Goal: Task Accomplishment & Management: Manage account settings

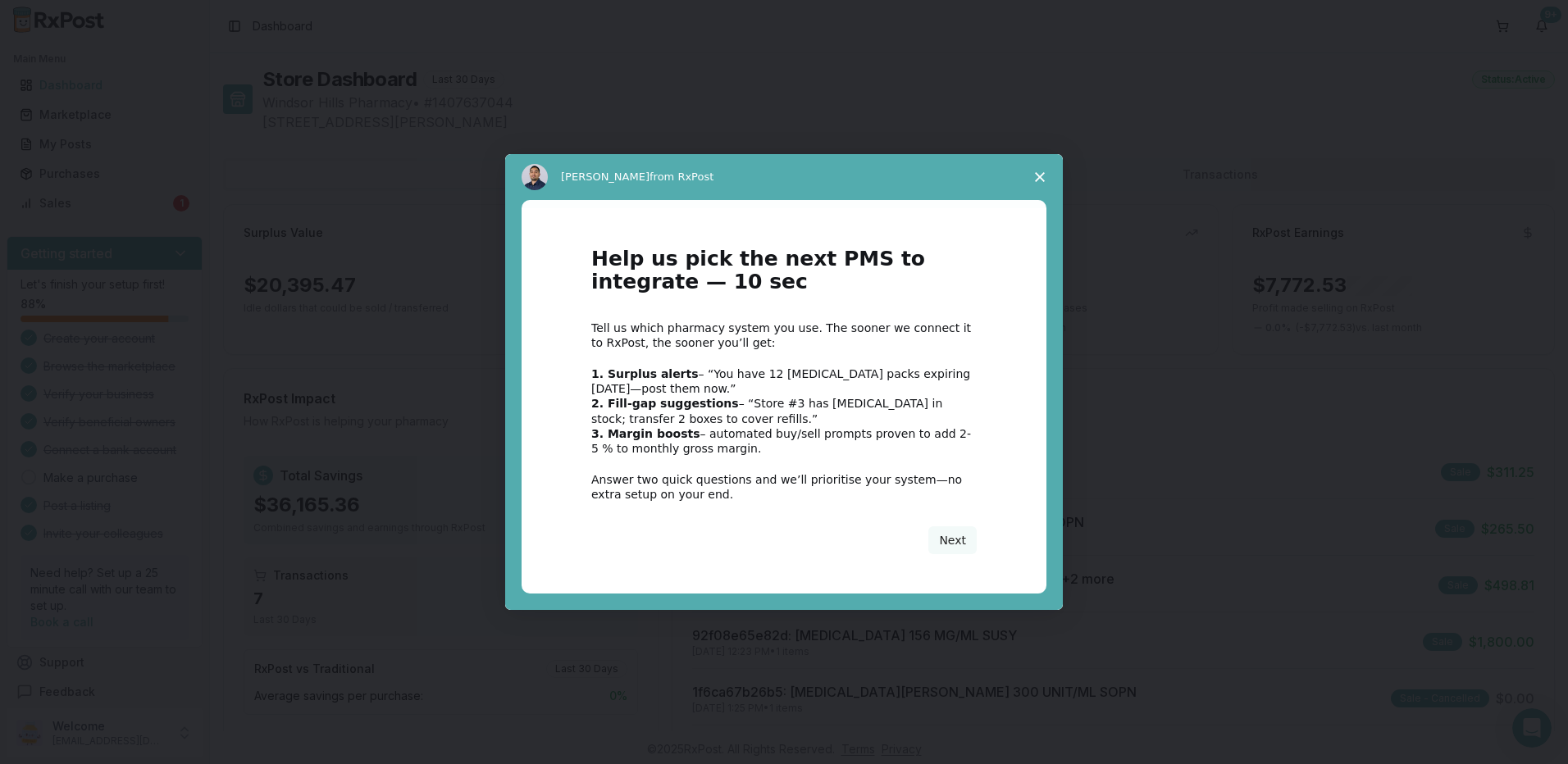
click at [352, 202] on div "Intercom messenger" at bounding box center [784, 382] width 1568 height 764
click at [1035, 176] on icon "Close survey" at bounding box center [1040, 177] width 10 height 10
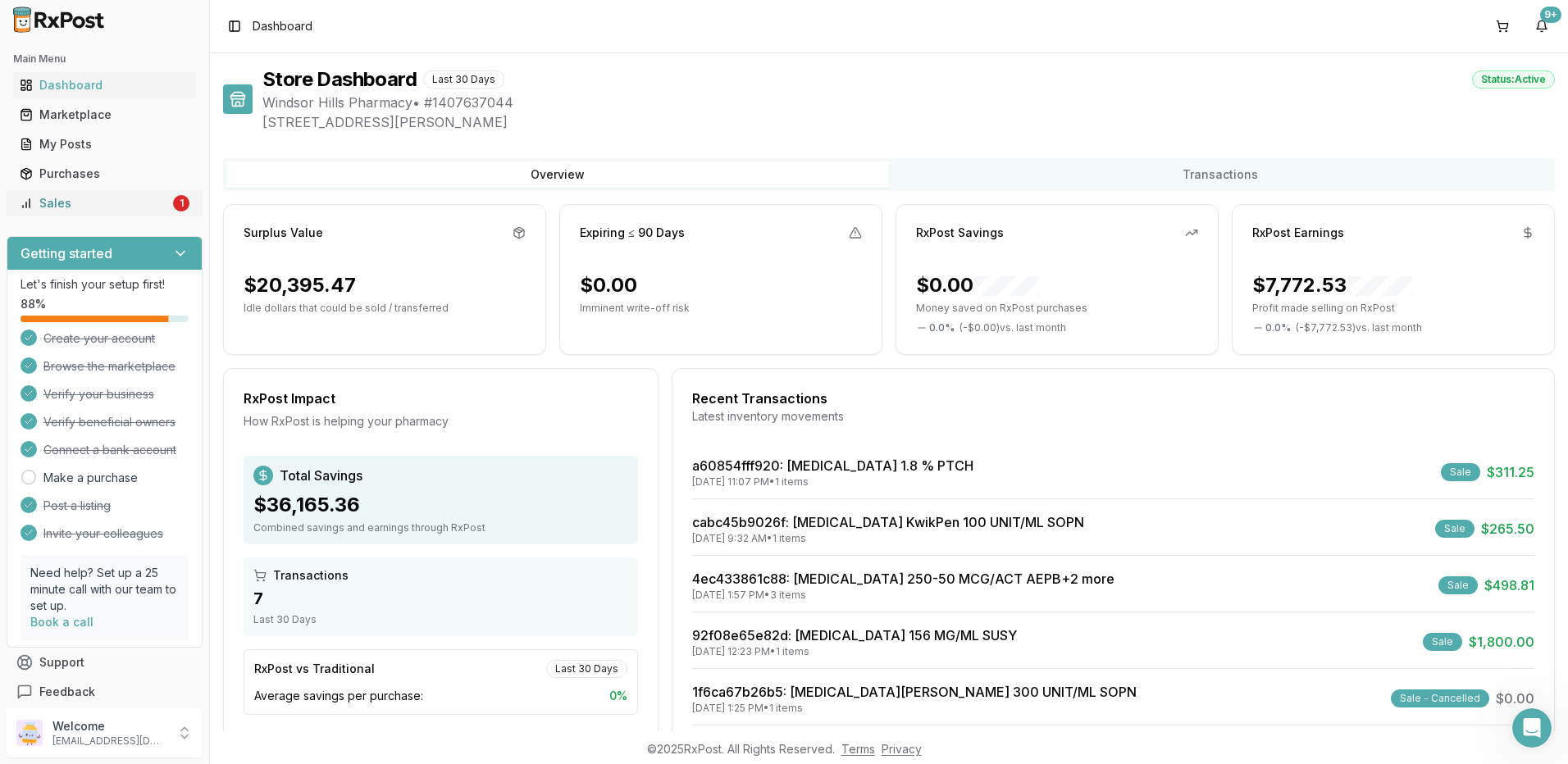
click at [120, 207] on div "Sales" at bounding box center [95, 203] width 150 height 17
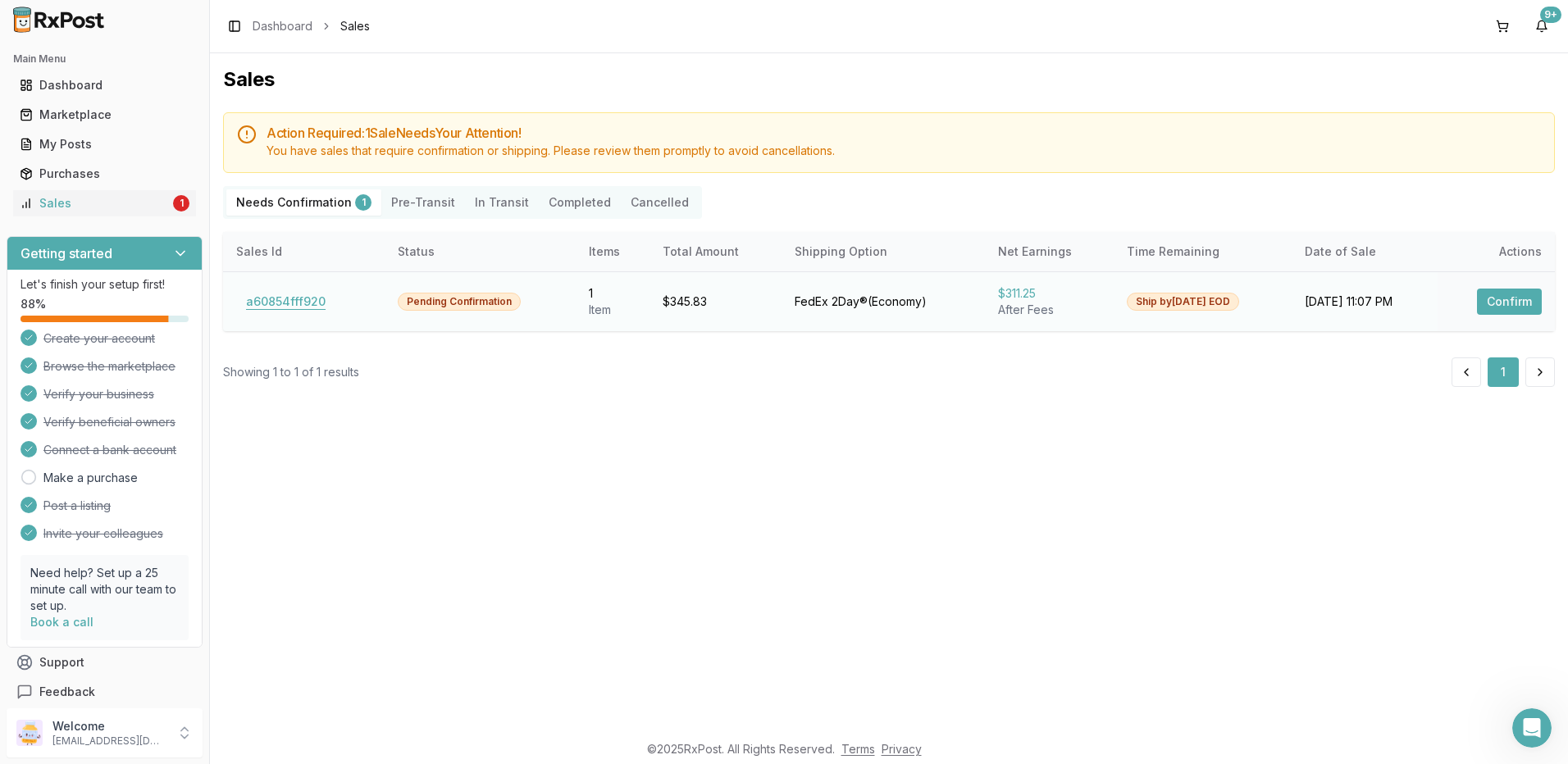
click at [312, 295] on button "a60854fff920" at bounding box center [285, 302] width 99 height 26
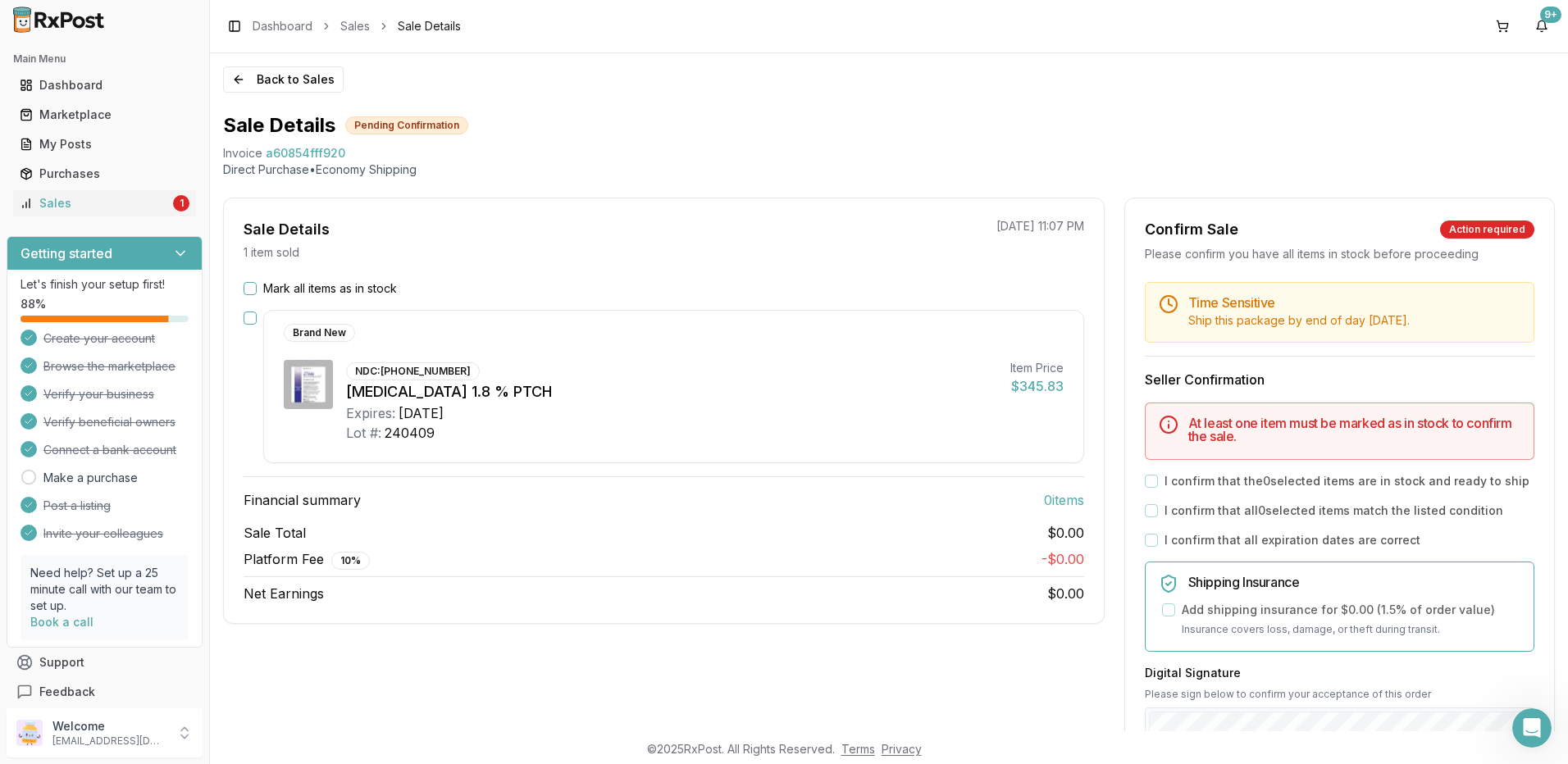
click at [250, 294] on button "Mark all items as in stock" at bounding box center [250, 289] width 13 height 13
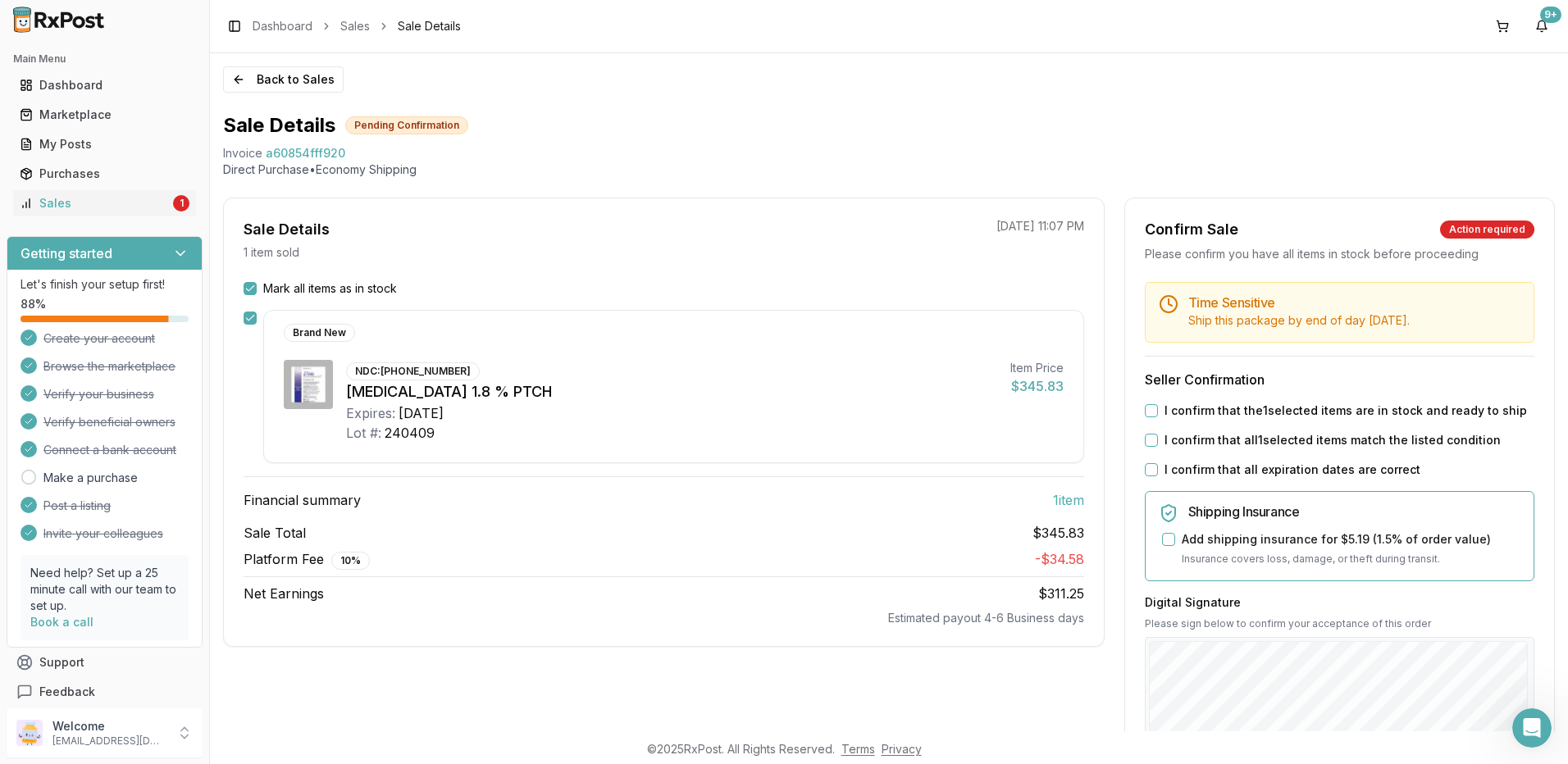
drag, startPoint x: 1153, startPoint y: 405, endPoint x: 1154, endPoint y: 425, distance: 20.0
click at [1153, 409] on div "I confirm that the 1 selected items are in stock and ready to ship" at bounding box center [1340, 411] width 390 height 17
click at [1147, 412] on button "I confirm that the 1 selected items are in stock and ready to ship" at bounding box center [1151, 411] width 13 height 13
click at [1147, 440] on button "I confirm that all 1 selected items match the listed condition" at bounding box center [1151, 440] width 13 height 13
click at [1148, 467] on button "I confirm that all expiration dates are correct" at bounding box center [1151, 470] width 13 height 13
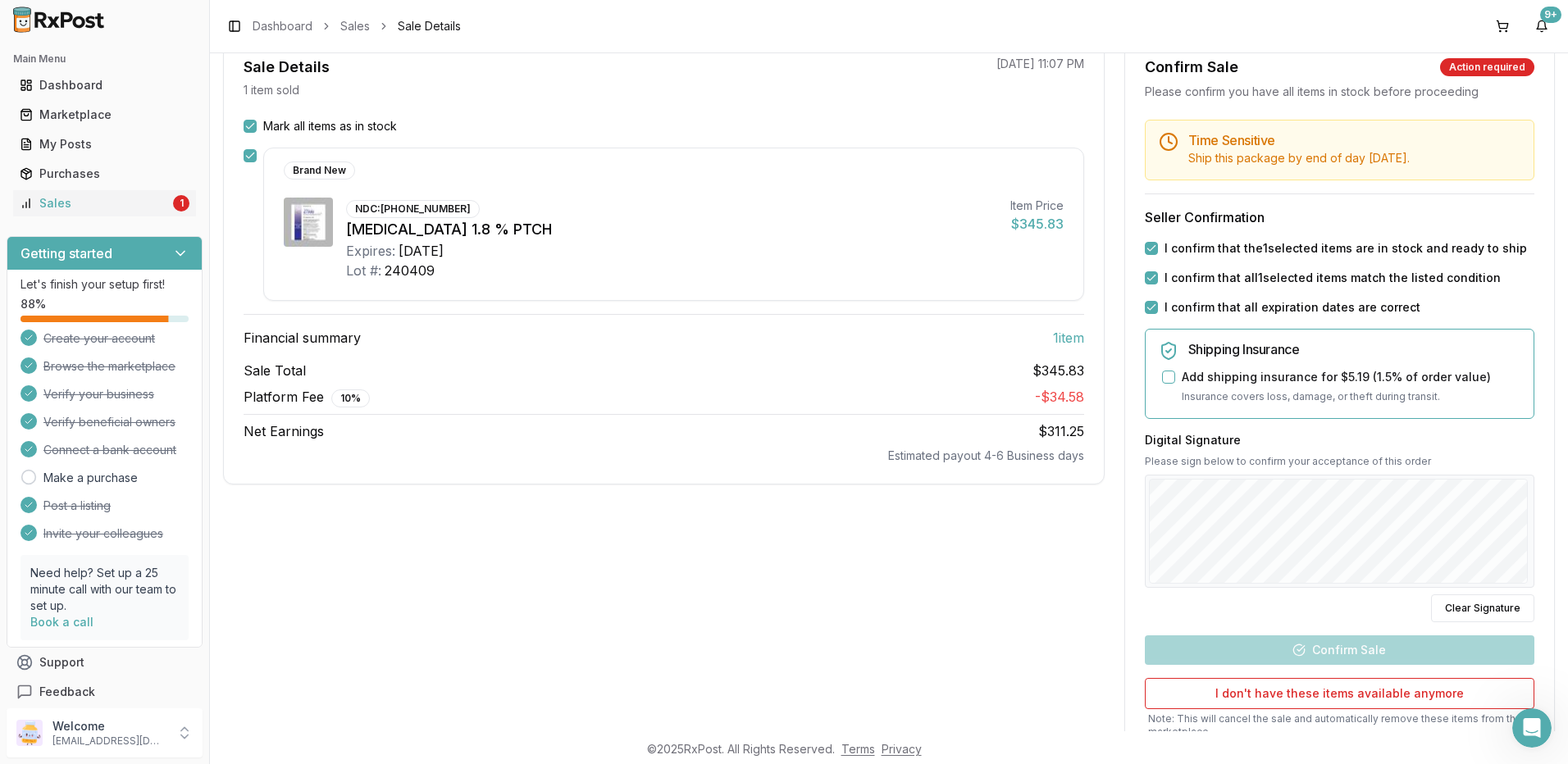
scroll to position [246, 0]
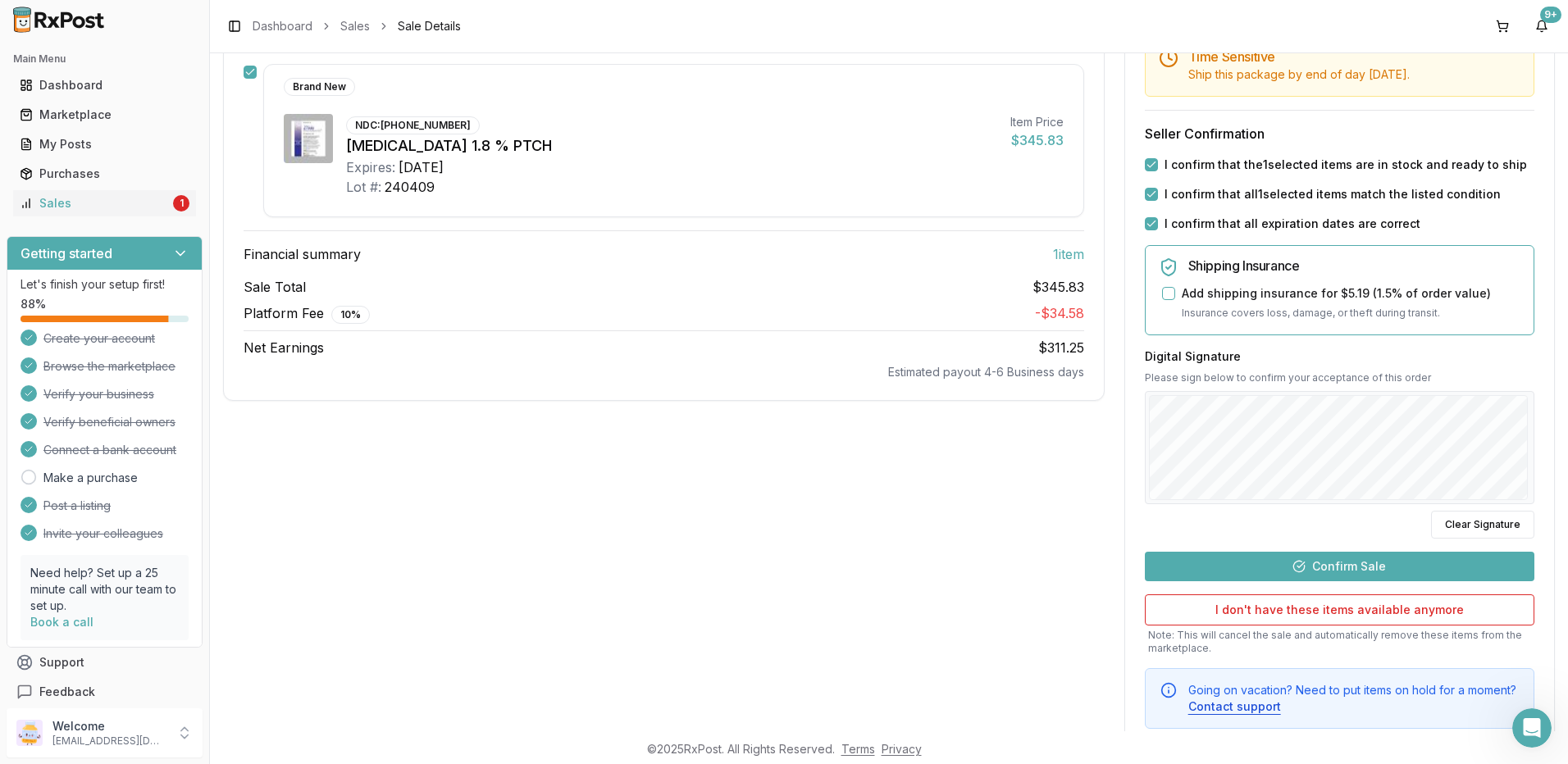
click at [1389, 557] on button "Confirm Sale" at bounding box center [1340, 567] width 390 height 30
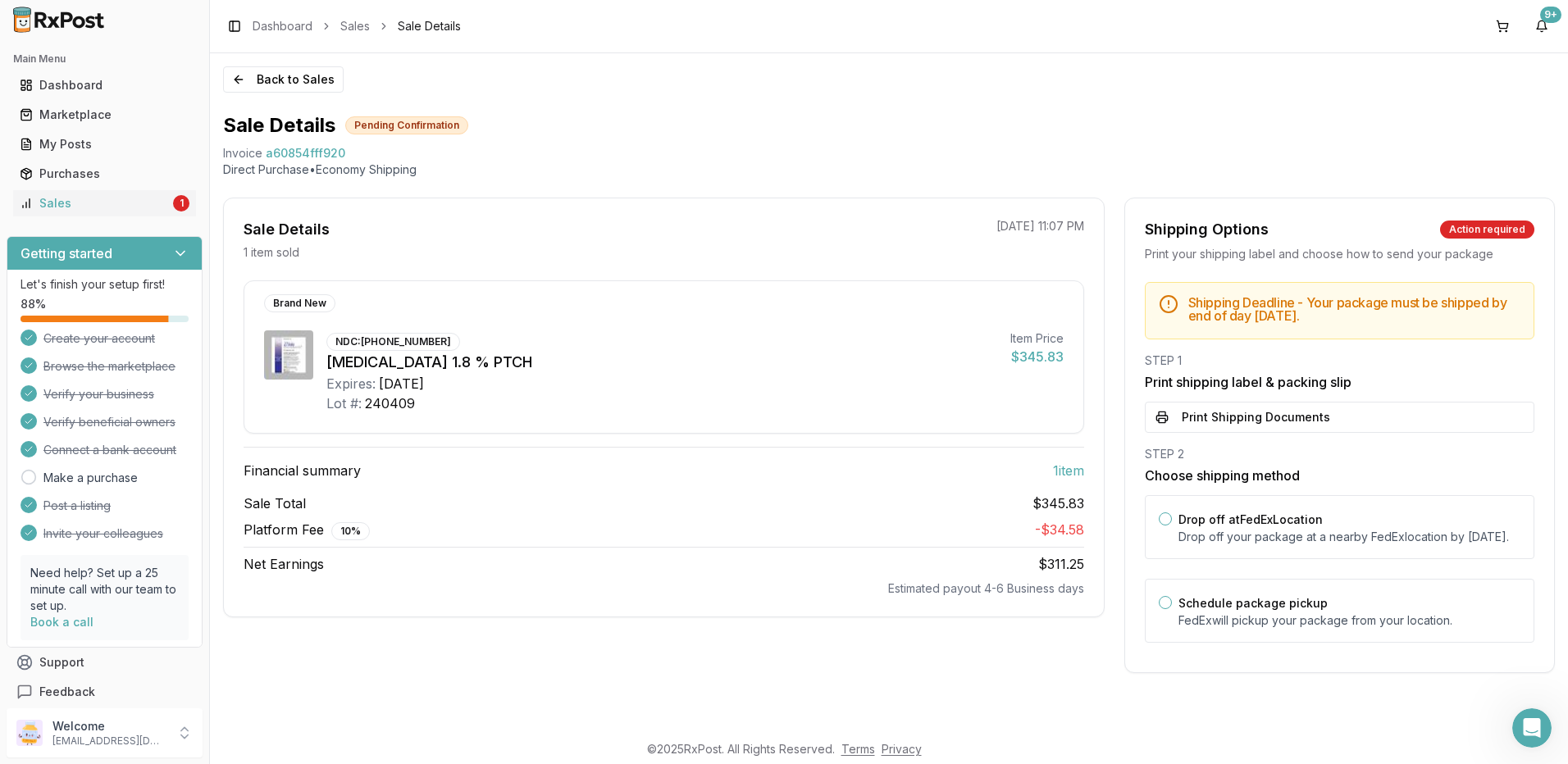
scroll to position [0, 0]
click at [1207, 424] on button "Print Shipping Documents" at bounding box center [1340, 418] width 390 height 32
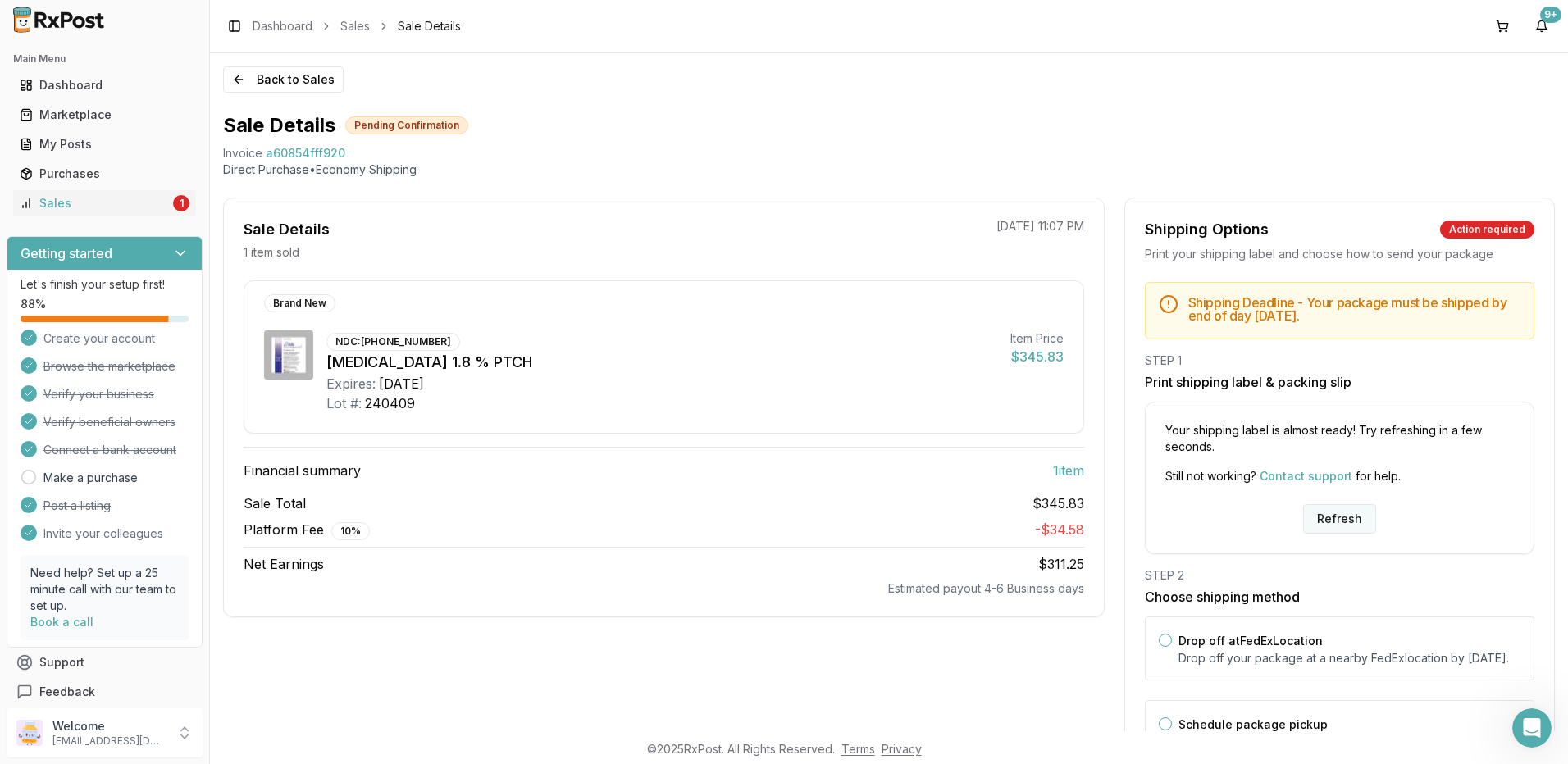
click at [1350, 510] on button "Refresh" at bounding box center [1340, 519] width 73 height 30
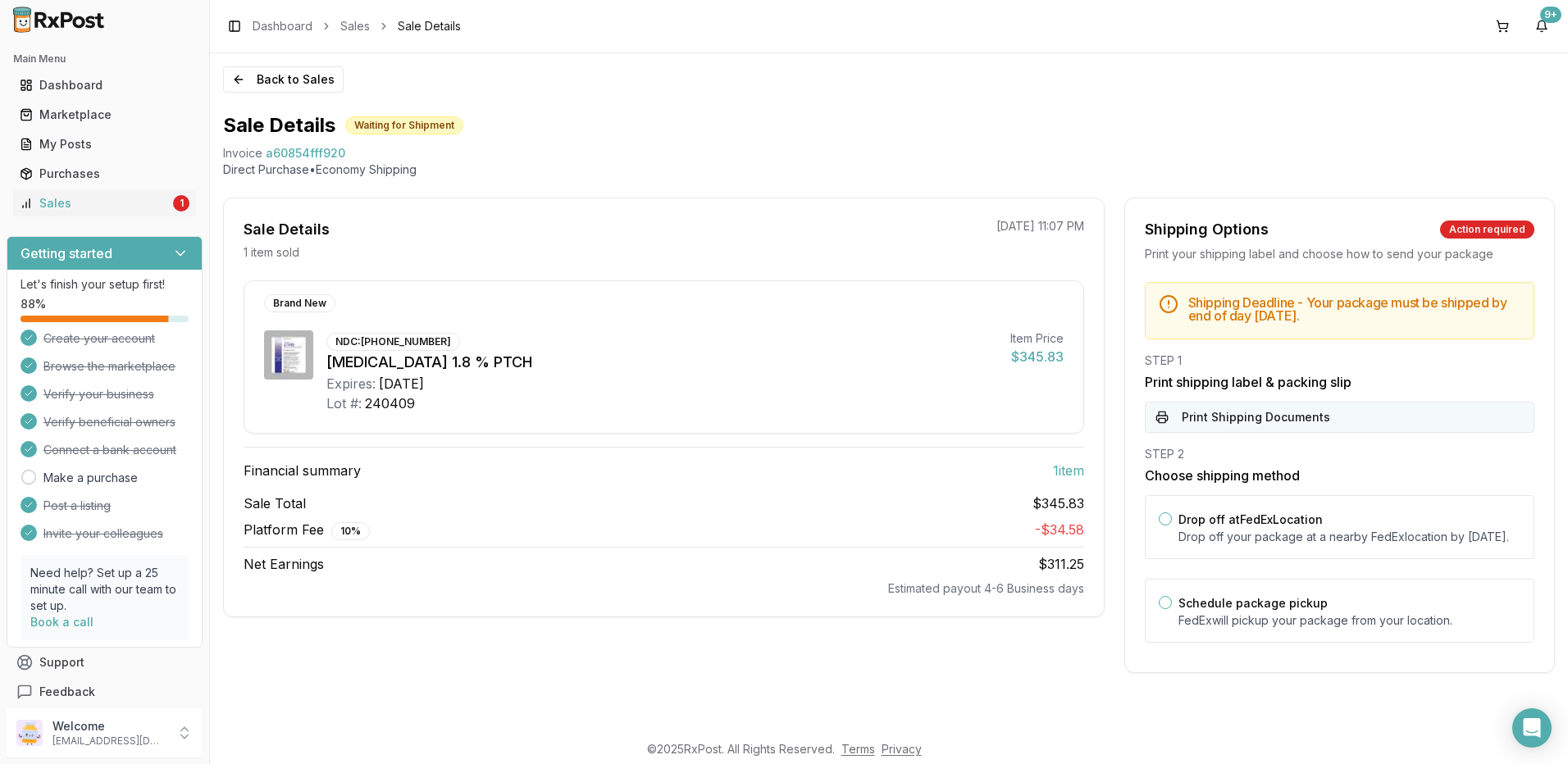
click at [1227, 426] on button "Print Shipping Documents" at bounding box center [1340, 418] width 390 height 32
